Goal: Task Accomplishment & Management: Manage account settings

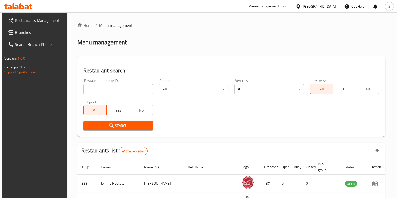
click at [123, 90] on input "search" at bounding box center [117, 89] width 69 height 10
type input "d"
type input "gatheron"
click button "Search" at bounding box center [117, 125] width 69 height 9
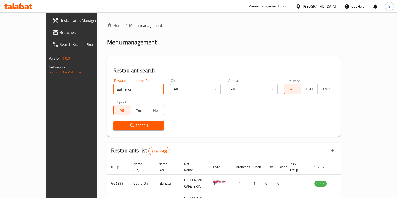
scroll to position [34, 0]
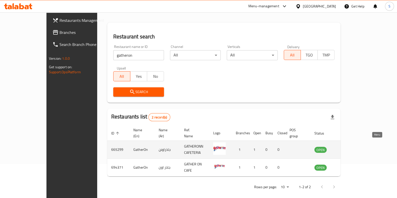
click at [346, 146] on icon "enhanced table" at bounding box center [343, 149] width 6 height 6
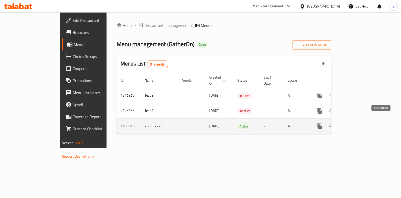
click at [359, 123] on icon "enhanced table" at bounding box center [356, 126] width 6 height 6
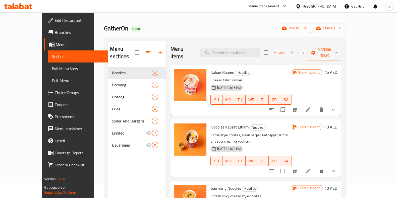
scroll to position [16, 0]
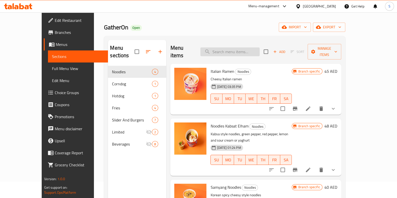
click at [226, 50] on input "search" at bounding box center [229, 51] width 59 height 9
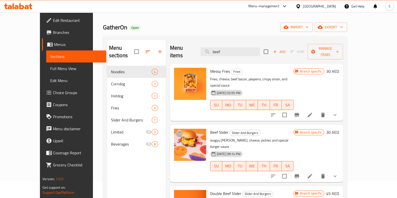
scroll to position [34, 0]
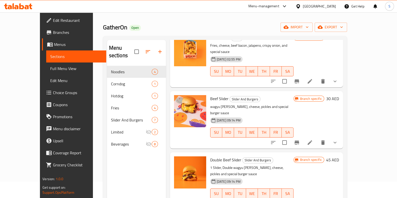
type input "beef"
click at [313, 139] on icon at bounding box center [310, 142] width 6 height 6
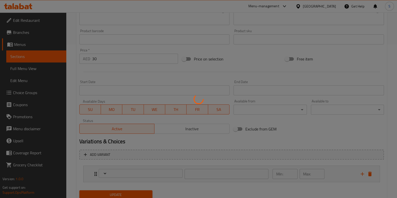
scroll to position [172, 0]
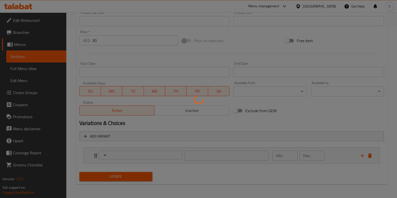
type input "الخيار المتاح لك للاختيار:"
type input "0"
type input "1"
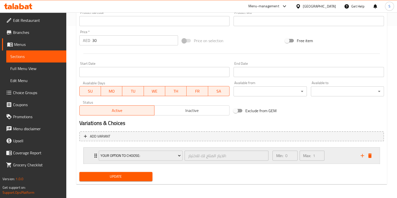
click at [309, 155] on p "Max:" at bounding box center [307, 156] width 8 height 6
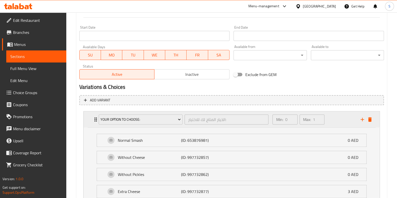
scroll to position [162, 0]
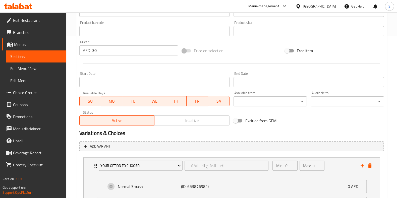
click at [28, 94] on span "Choice Groups" at bounding box center [37, 93] width 49 height 6
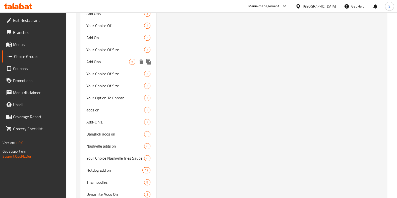
scroll to position [767, 0]
click at [118, 97] on span "Your Option To Choose:" at bounding box center [107, 98] width 43 height 6
type input "Your Option To Choose:"
type input "الخيار المتاح لك للاختيار:"
type input "1"
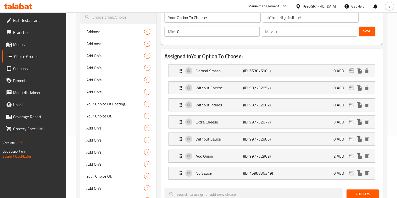
scroll to position [0, 0]
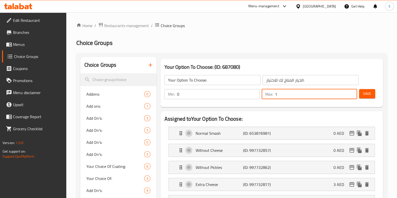
click at [290, 91] on input "1" at bounding box center [316, 94] width 82 height 10
type input "7"
click at [365, 94] on span "Save" at bounding box center [367, 94] width 8 height 6
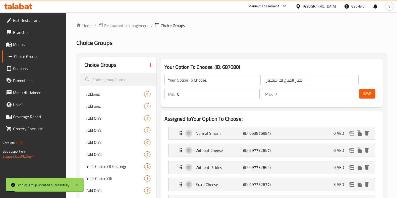
click at [365, 94] on span "Save" at bounding box center [367, 94] width 8 height 6
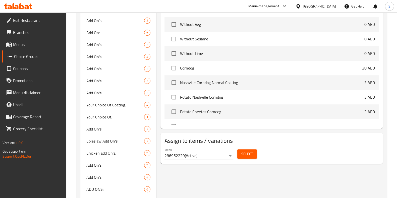
scroll to position [375, 0]
